Goal: Information Seeking & Learning: Learn about a topic

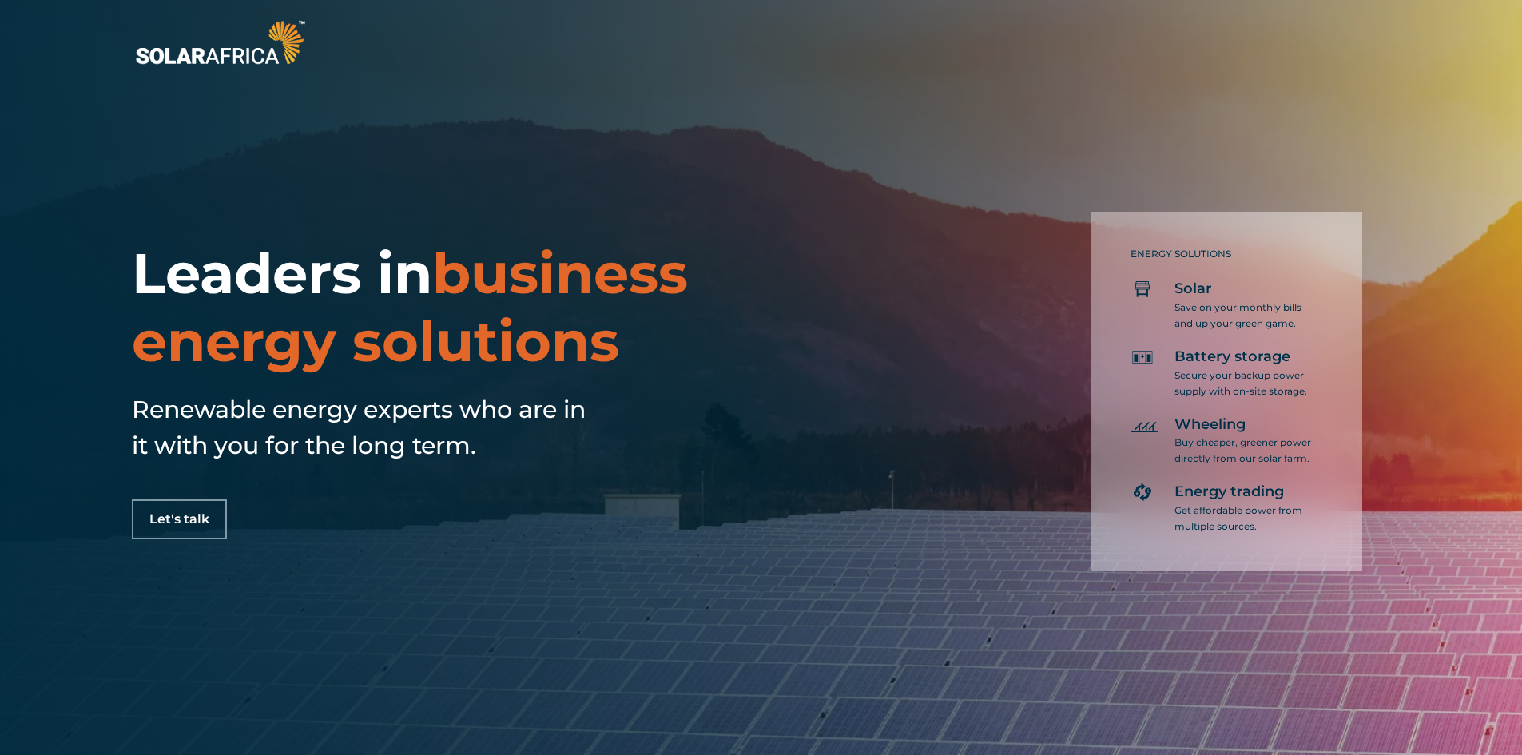
click at [182, 515] on span "Let's talk" at bounding box center [179, 519] width 60 height 13
click at [251, 72] on div at bounding box center [761, 42] width 1522 height 85
click at [256, 56] on img at bounding box center [220, 42] width 177 height 53
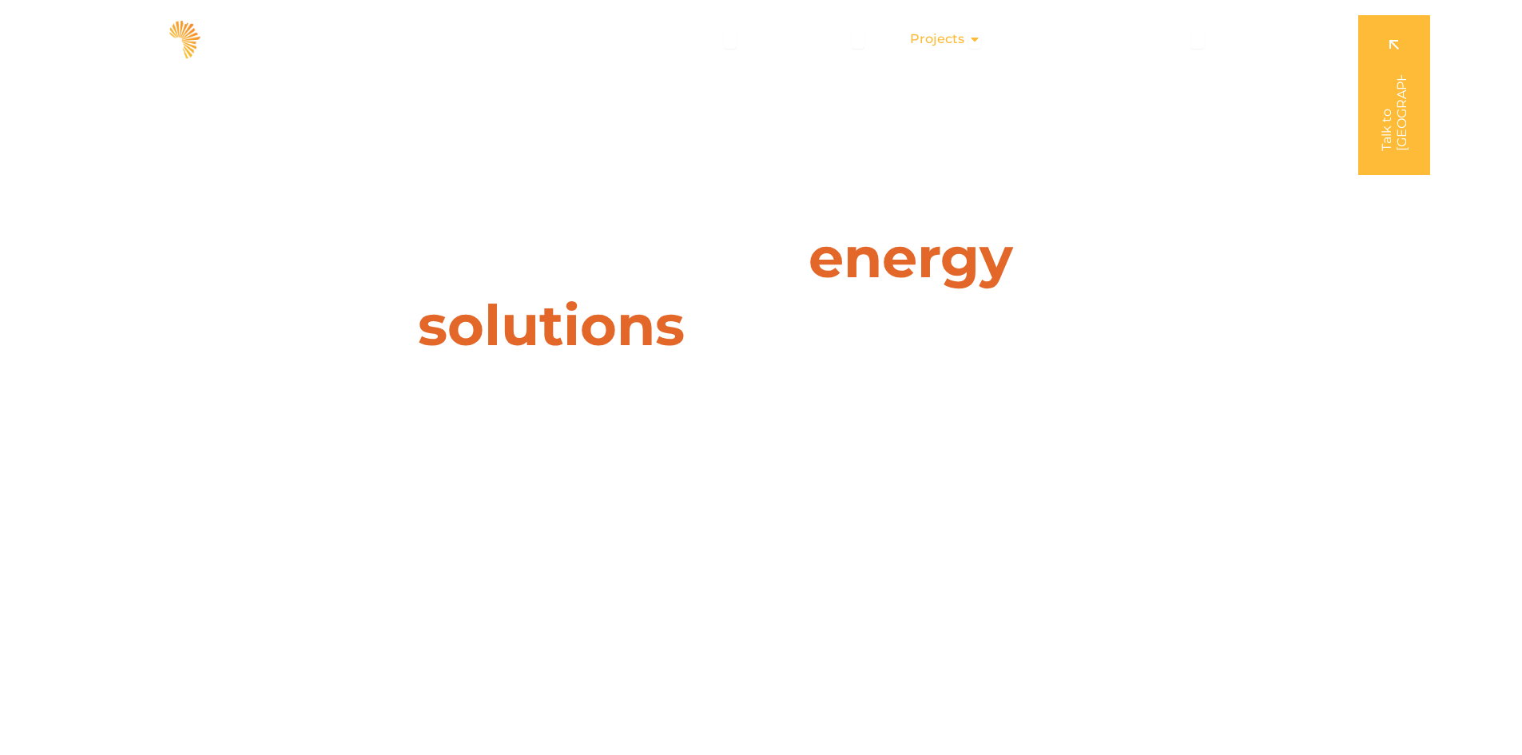
click at [941, 38] on span "Projects" at bounding box center [937, 39] width 54 height 19
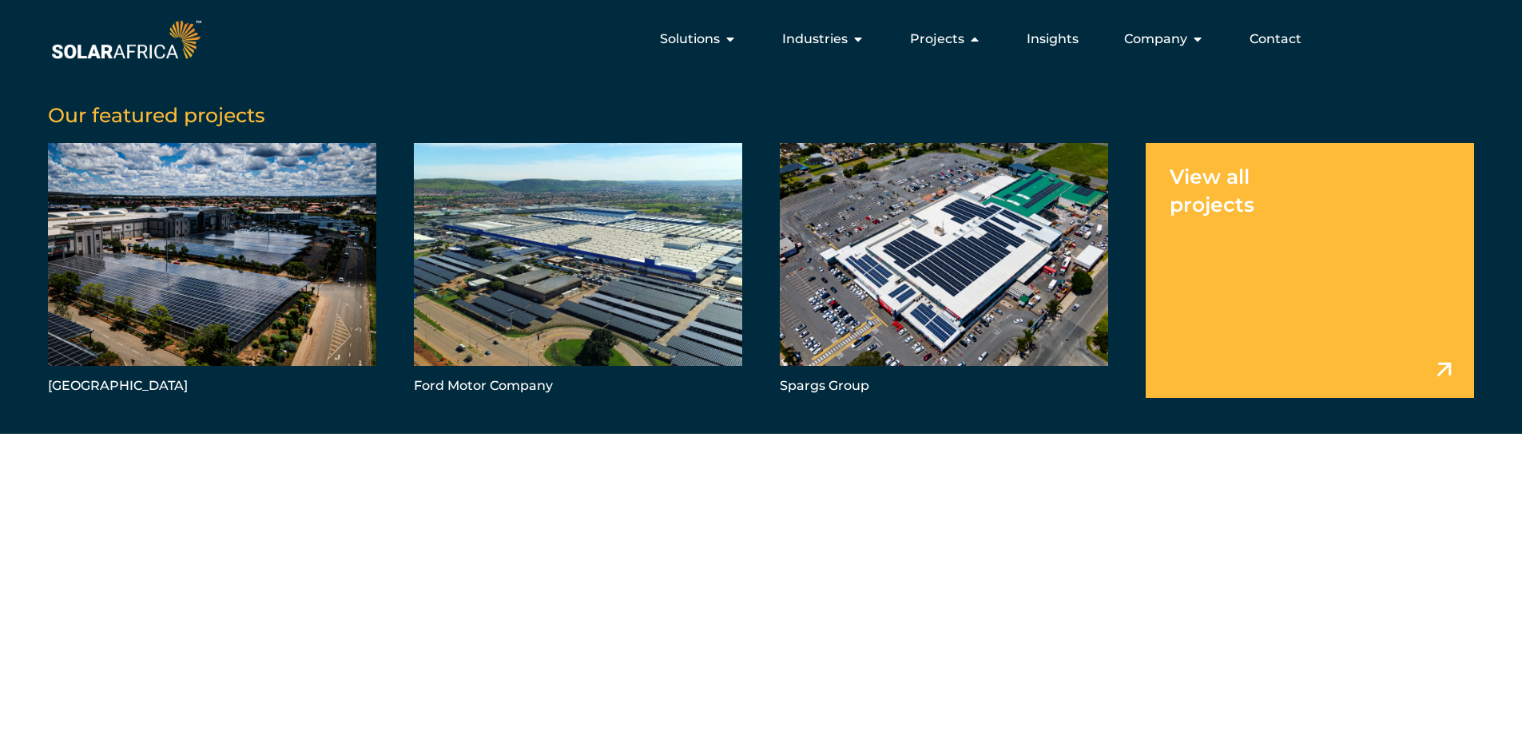
click at [1249, 215] on link "Menu" at bounding box center [1310, 270] width 328 height 254
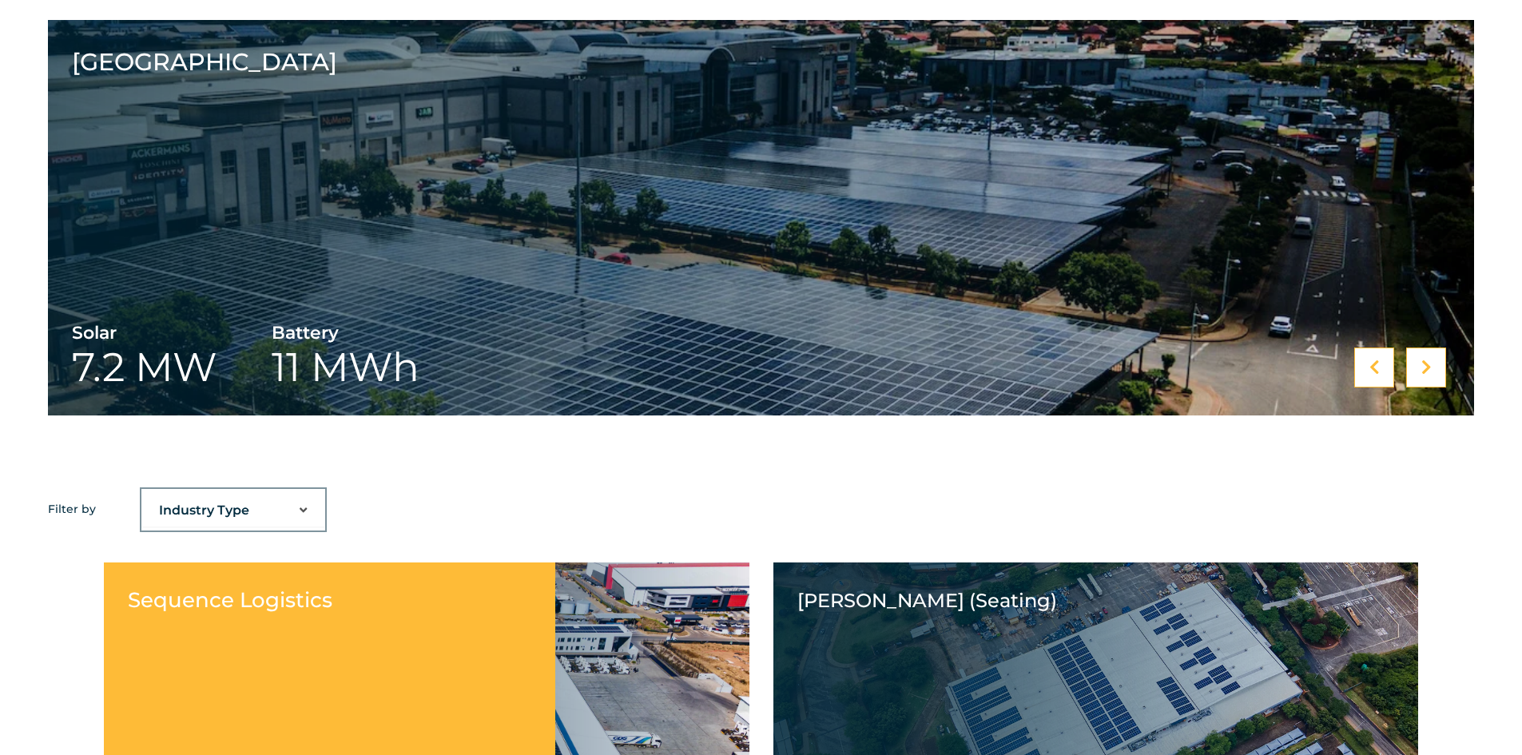
scroll to position [879, 0]
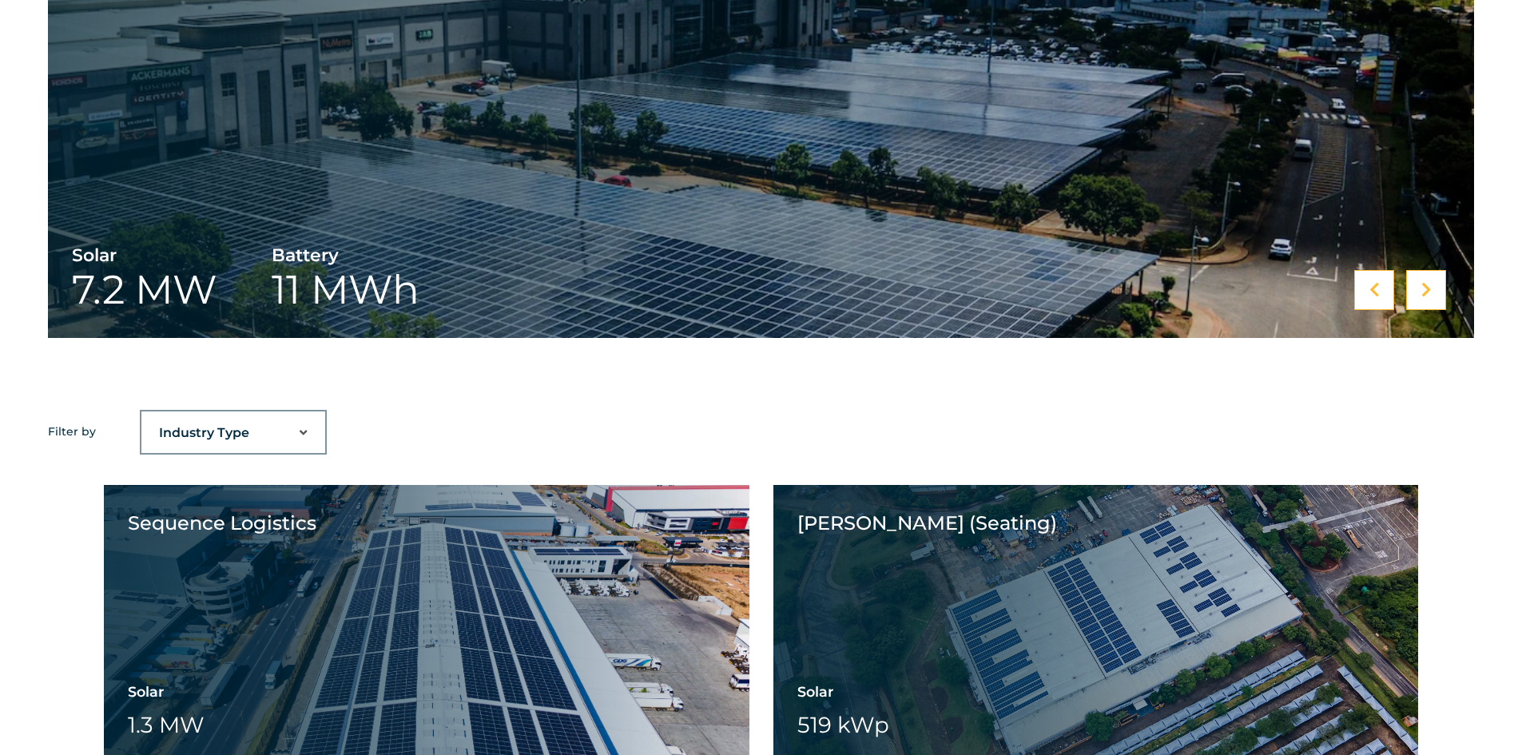
click at [241, 424] on select "Industry Type Agriculture Automotive Corporate Parks FMCG Food Processing Hospi…" at bounding box center [233, 433] width 184 height 32
click at [294, 451] on div "Industry Type Agriculture Automotive Corporate Parks FMCG Food Processing Hospi…" at bounding box center [233, 432] width 187 height 45
click at [292, 439] on select "Industry Type Agriculture Automotive Corporate Parks FMCG Food Processing Hospi…" at bounding box center [233, 433] width 184 height 32
select select "40"
click at [141, 417] on select "Industry Type Agriculture Automotive Corporate Parks FMCG Food Processing Hospi…" at bounding box center [233, 433] width 184 height 32
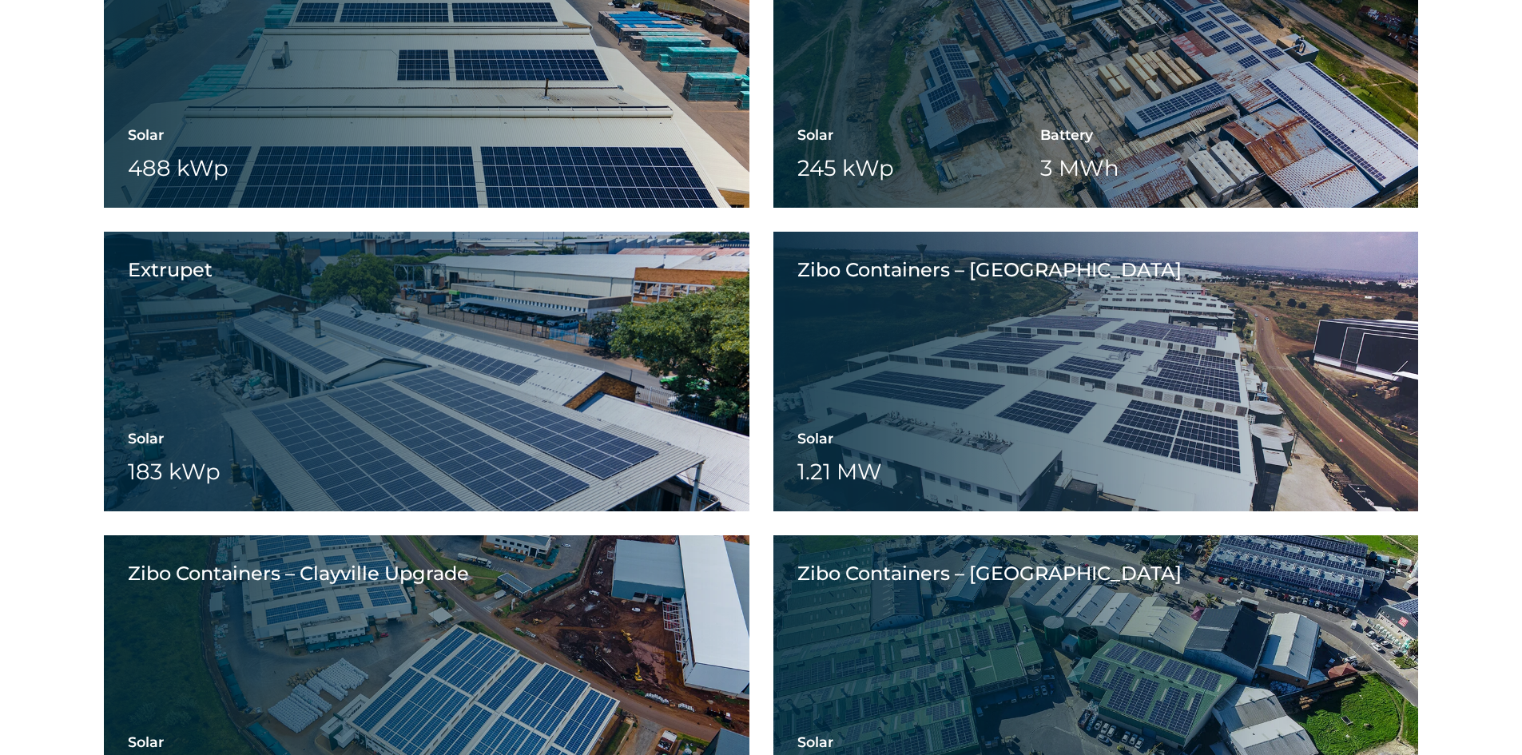
scroll to position [2363, 0]
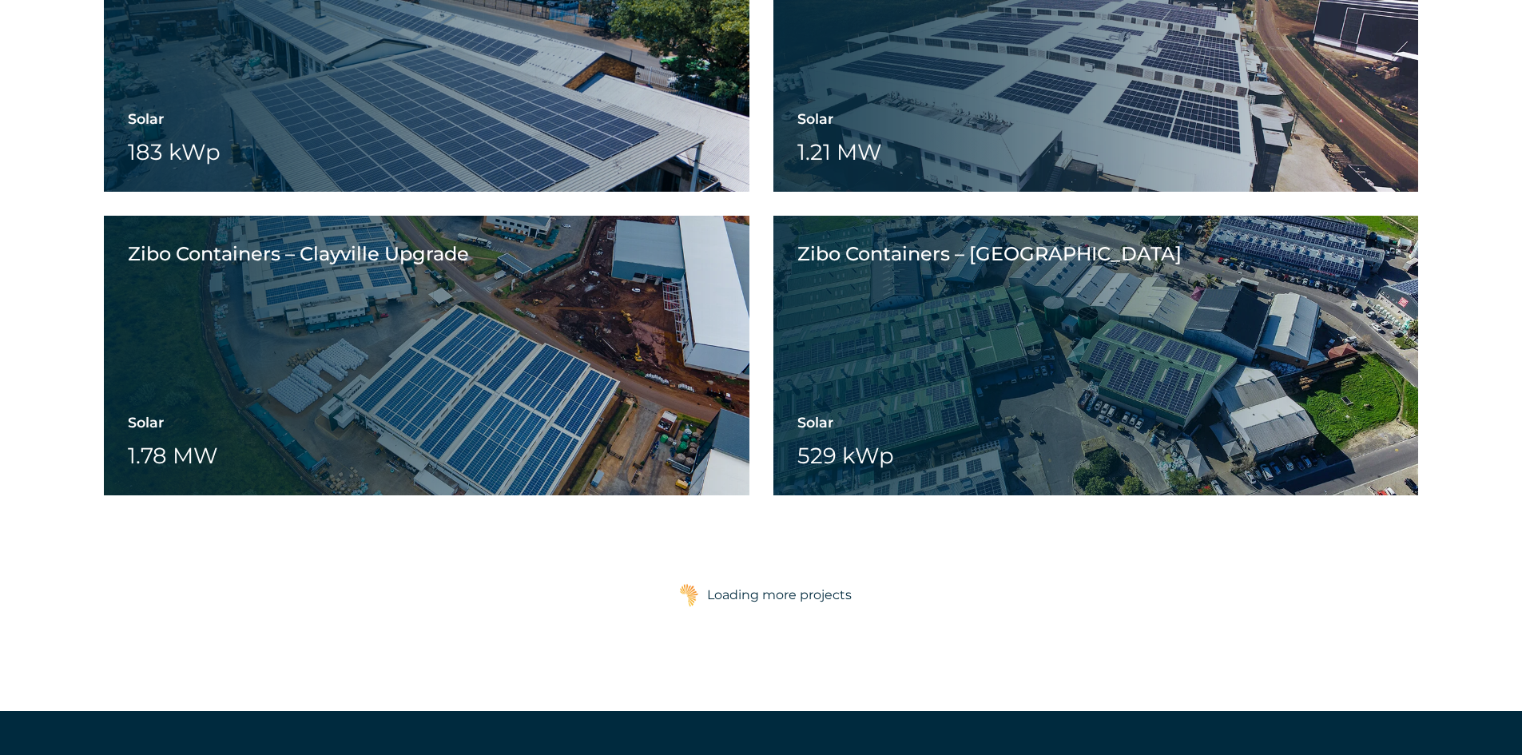
click at [730, 595] on div "Loading more projects" at bounding box center [779, 595] width 145 height 32
click at [689, 595] on img at bounding box center [689, 595] width 20 height 24
click at [793, 596] on div "Loading more projects" at bounding box center [779, 595] width 145 height 32
click at [847, 595] on div "Loading more projects" at bounding box center [779, 595] width 145 height 32
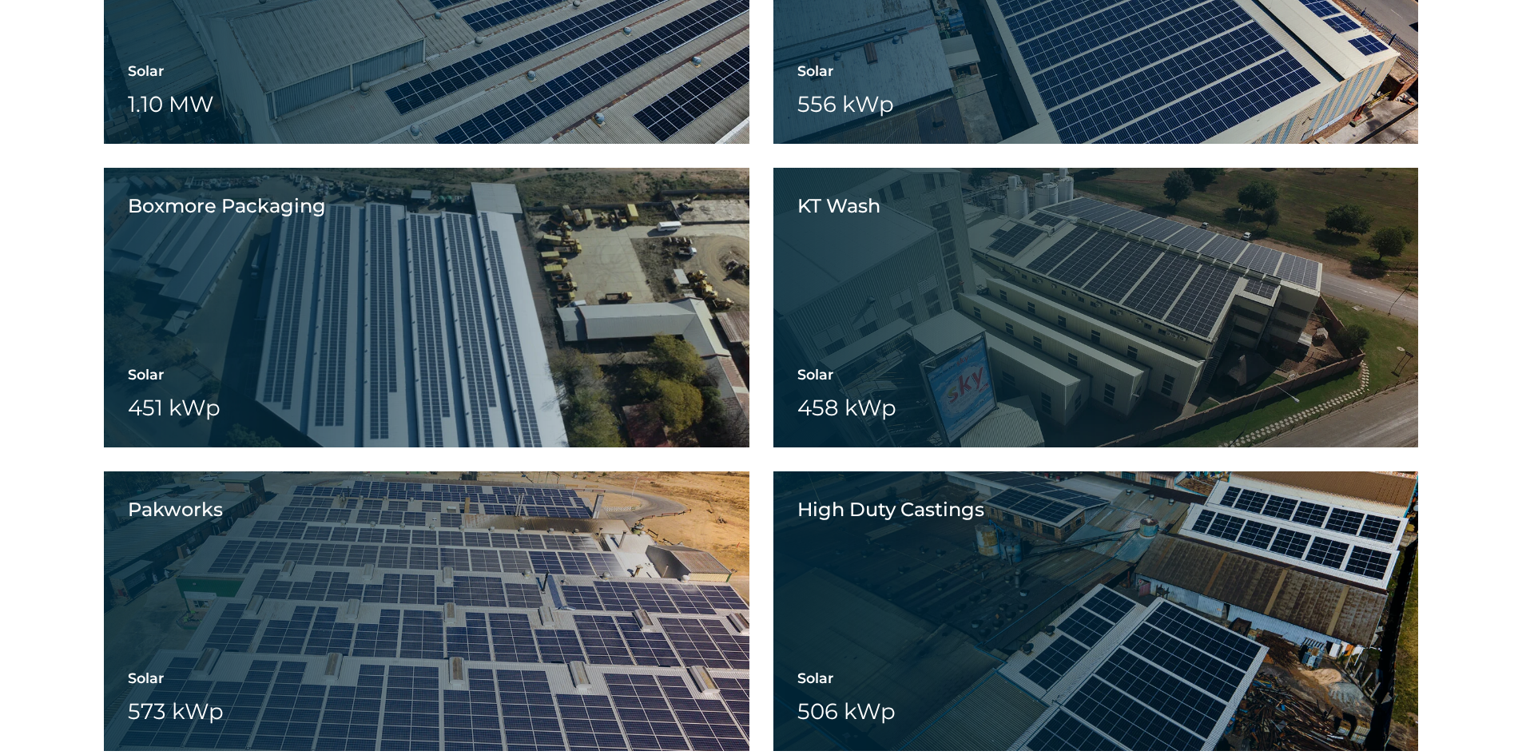
scroll to position [3641, 0]
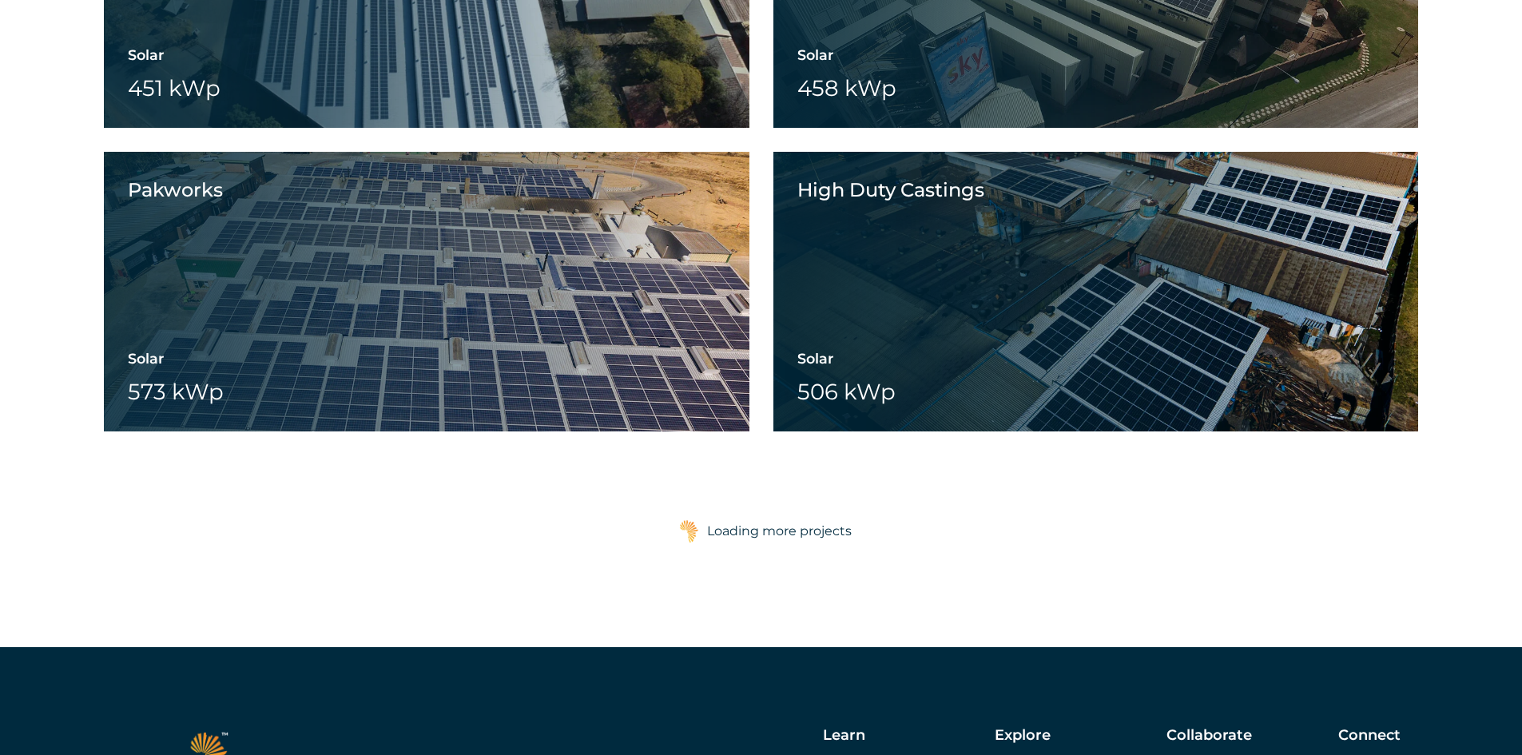
click at [722, 535] on div "Loading more projects" at bounding box center [779, 531] width 145 height 32
click at [693, 530] on img at bounding box center [689, 531] width 20 height 24
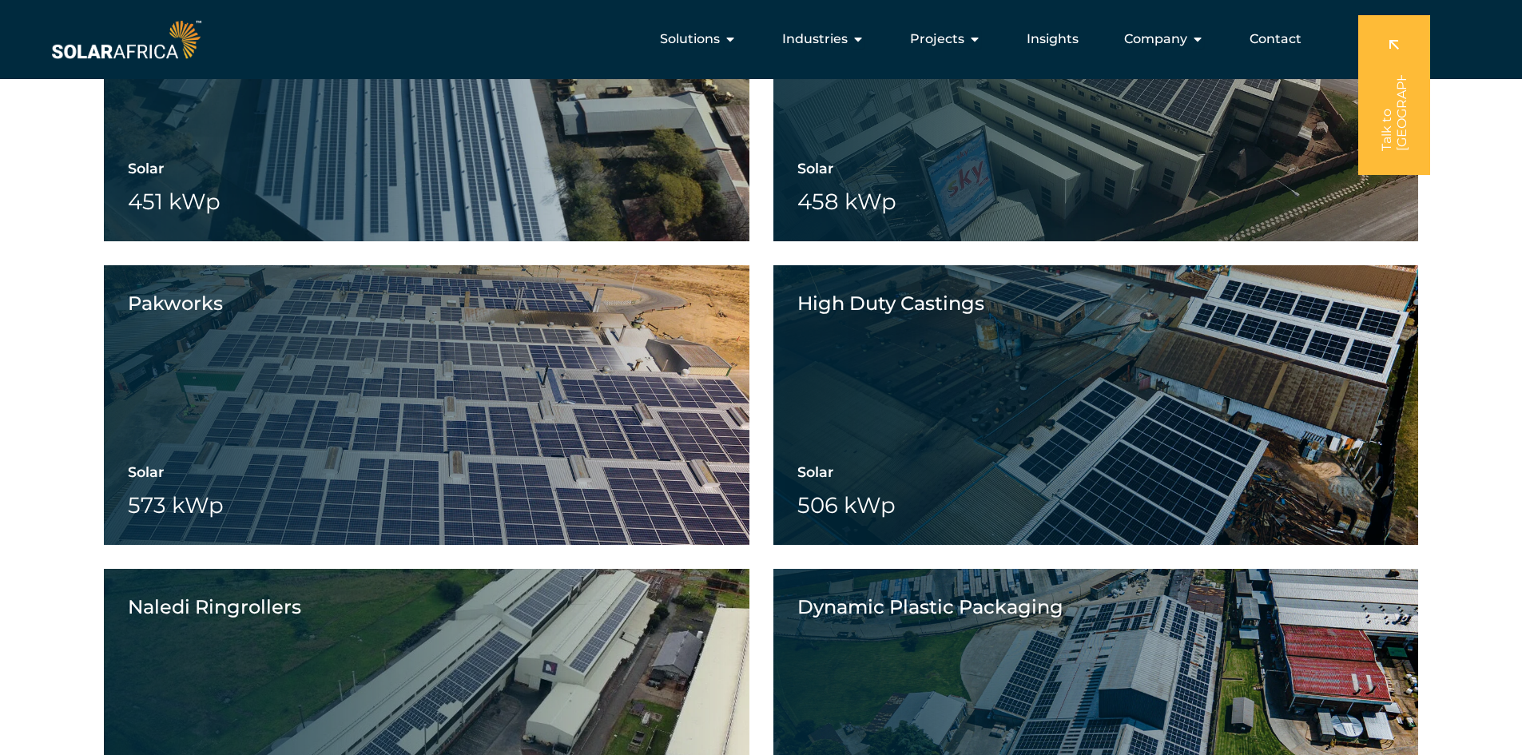
scroll to position [3801, 0]
